Goal: Communication & Community: Answer question/provide support

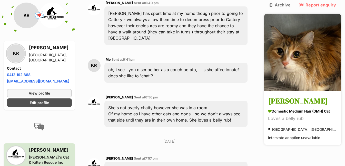
scroll to position [875, 0]
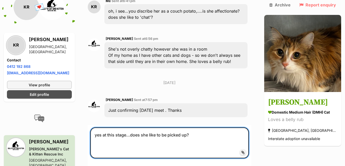
scroll to position [952, 0]
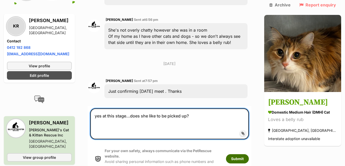
type textarea "yes at this stage...does she like to be picked up?"
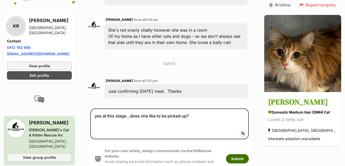
click at [243, 154] on button "Submit" at bounding box center [237, 158] width 23 height 9
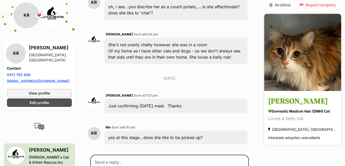
scroll to position [938, 0]
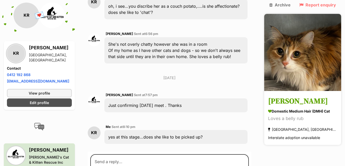
click at [310, 69] on img at bounding box center [302, 52] width 77 height 77
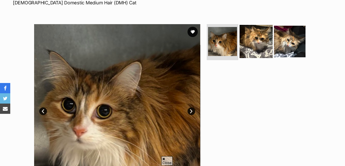
click at [257, 55] on img at bounding box center [256, 41] width 33 height 33
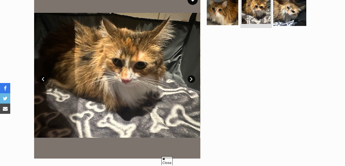
click at [284, 21] on img at bounding box center [289, 9] width 33 height 33
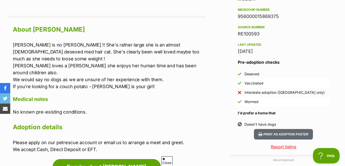
scroll to position [457, 0]
